Goal: Entertainment & Leisure: Consume media (video, audio)

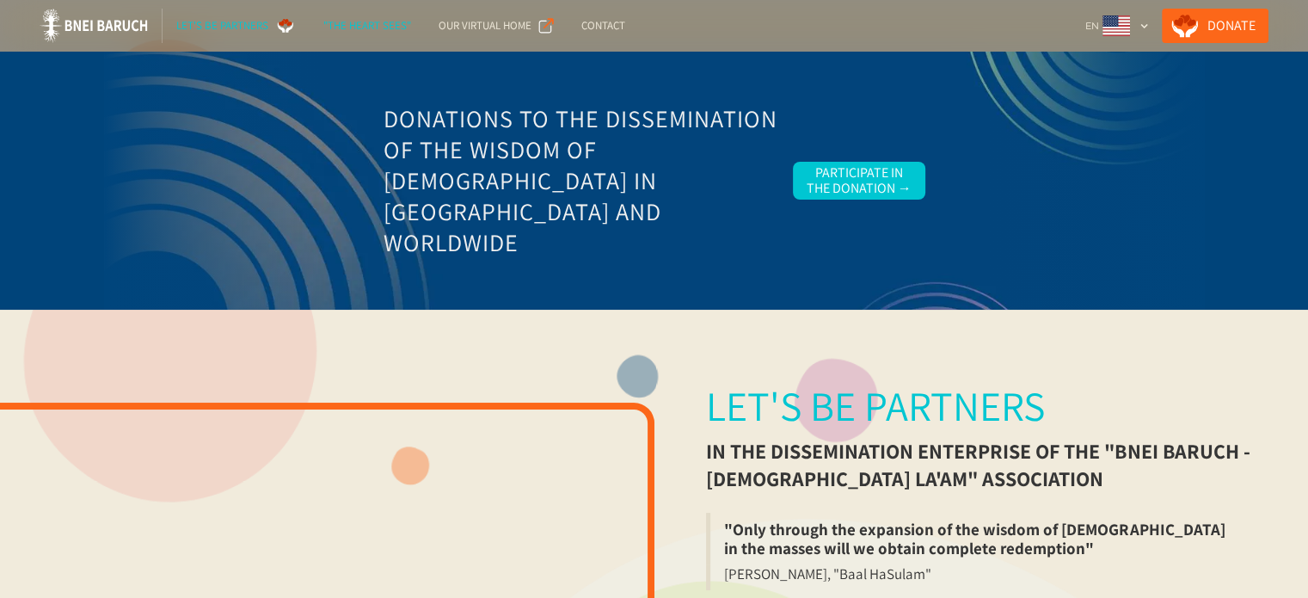
drag, startPoint x: 385, startPoint y: 21, endPoint x: 570, endPoint y: 94, distance: 198.5
click at [385, 22] on div ""The Heart Sees"" at bounding box center [367, 25] width 88 height 17
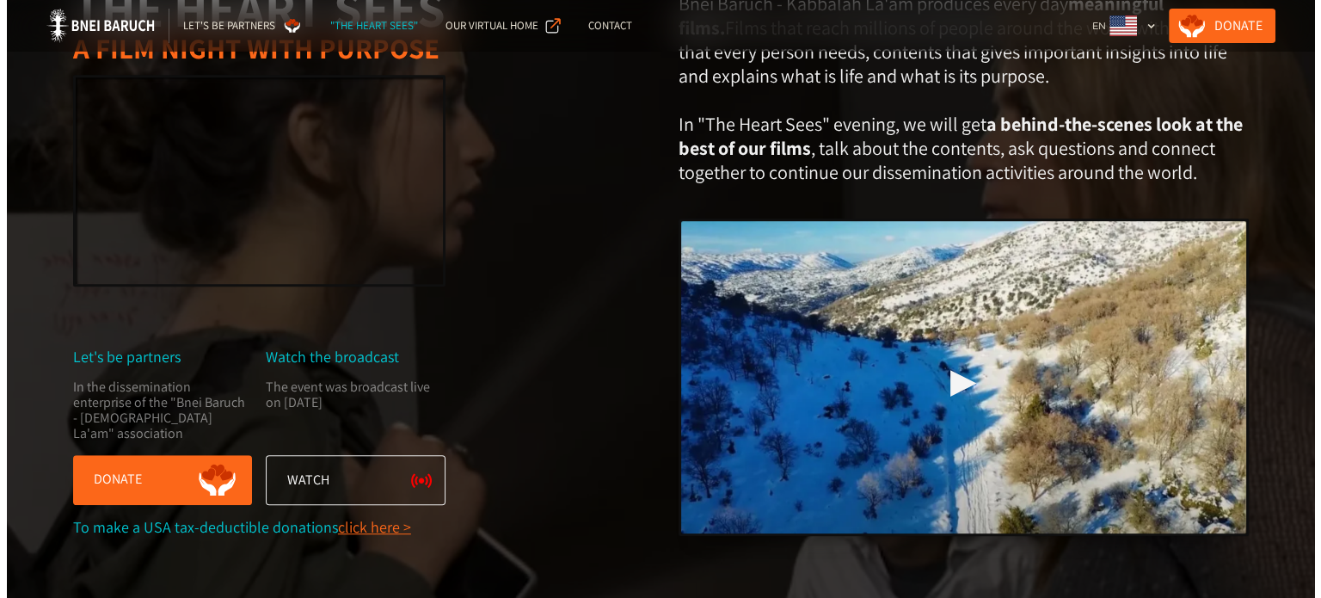
scroll to position [946, 0]
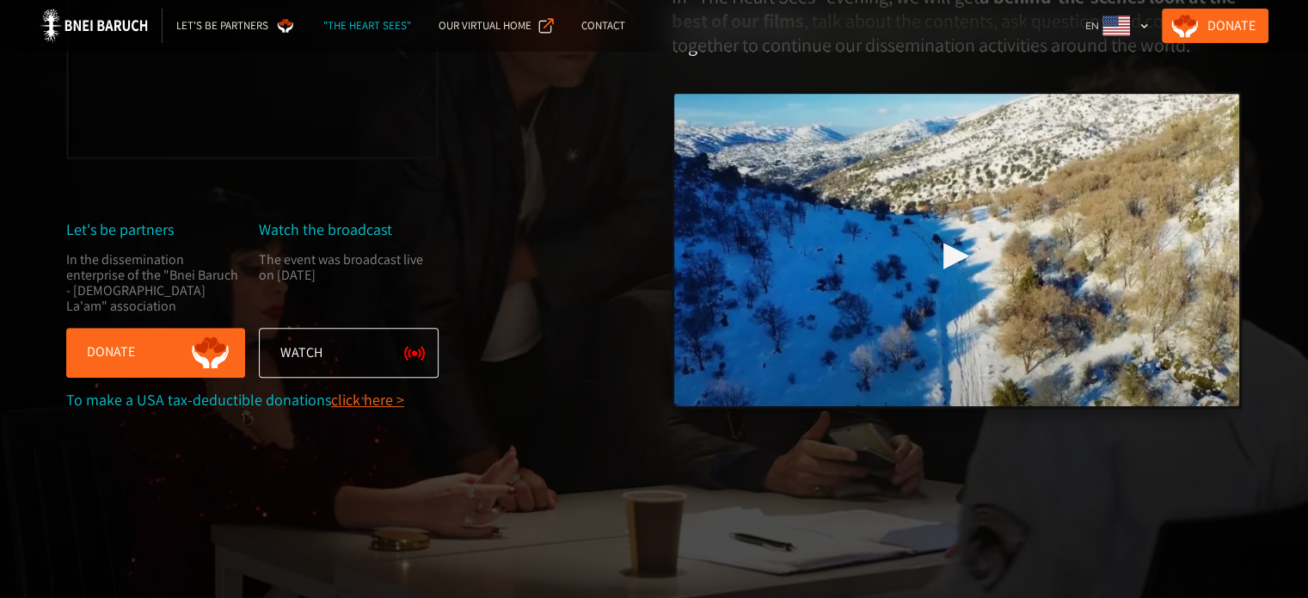
click at [958, 269] on div "▶︎" at bounding box center [956, 249] width 27 height 39
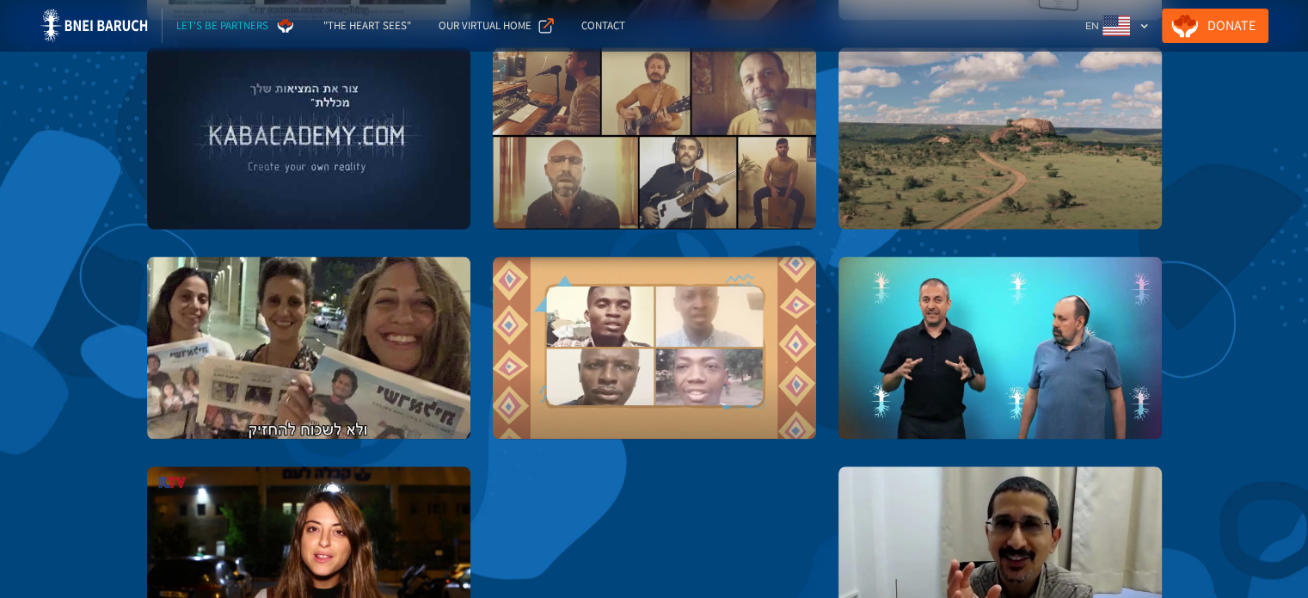
scroll to position [2962, 0]
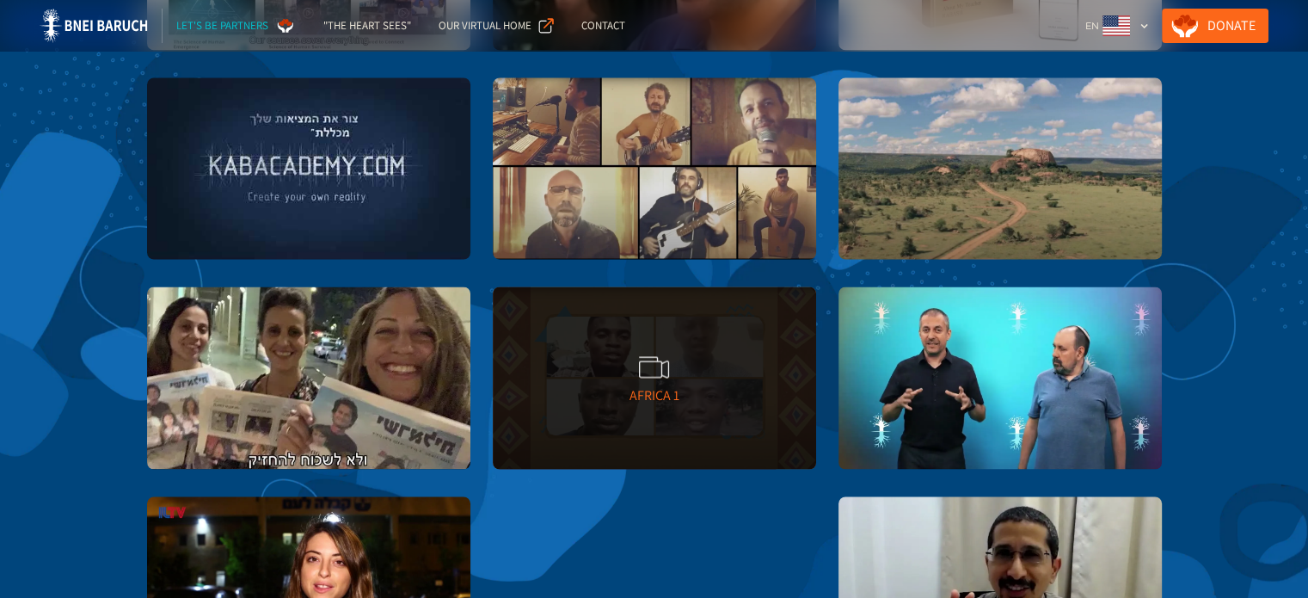
click at [633, 401] on div "Africa 1" at bounding box center [654, 394] width 50 height 17
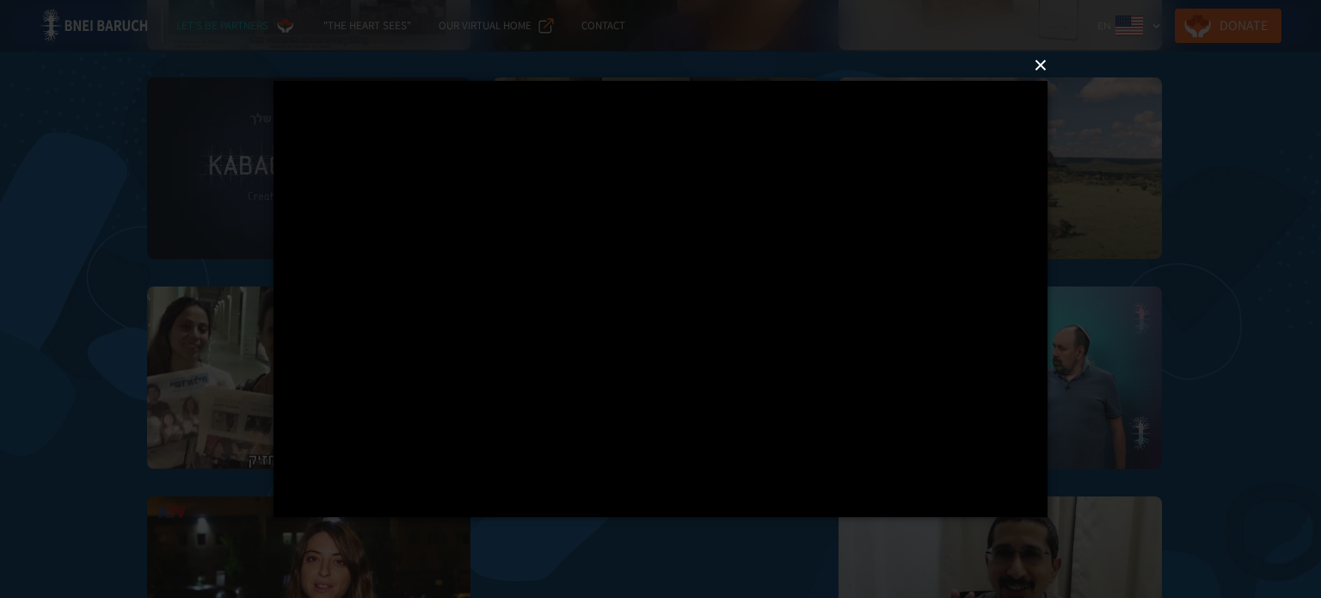
click at [1042, 68] on button "×" at bounding box center [666, 65] width 774 height 38
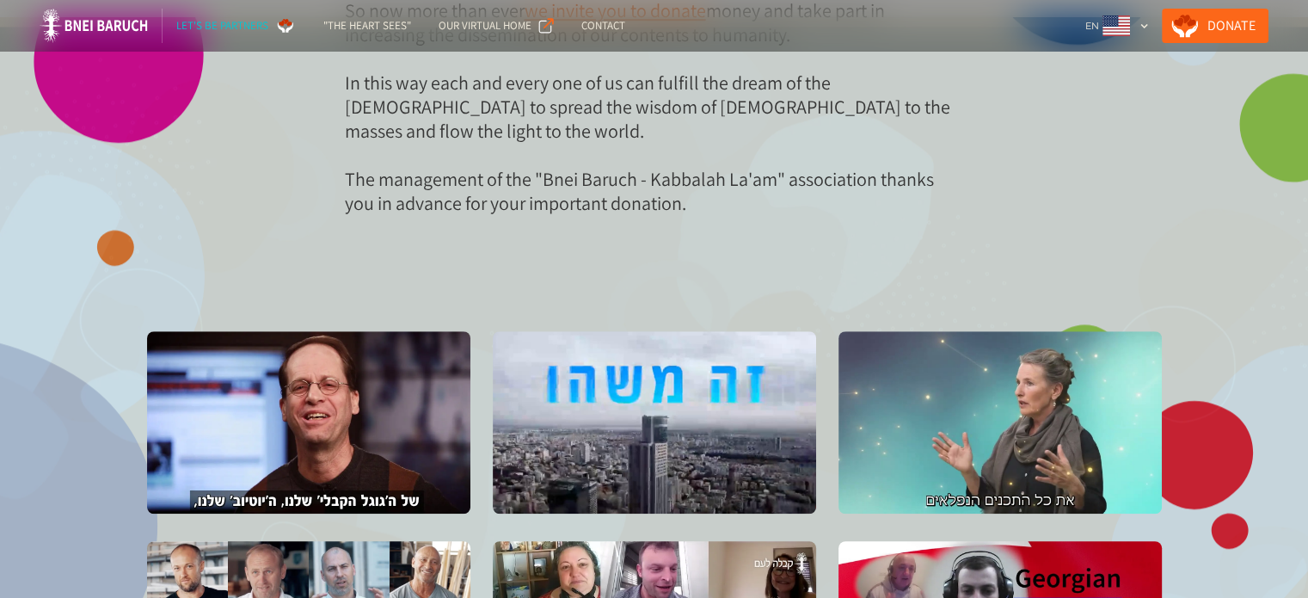
scroll to position [985, 0]
